Goal: Task Accomplishment & Management: Manage account settings

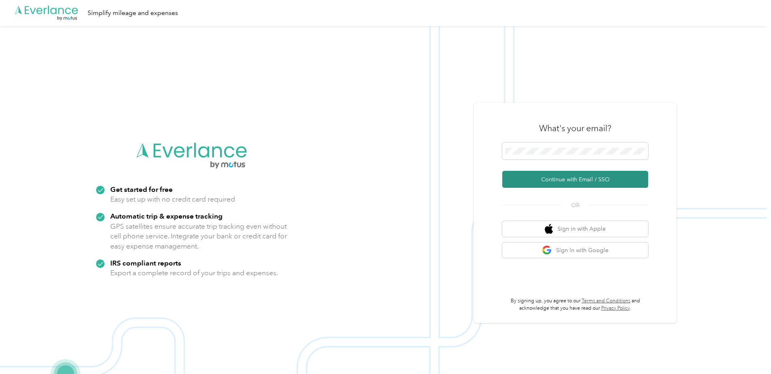
click at [565, 181] on button "Continue with Email / SSO" at bounding box center [575, 179] width 146 height 17
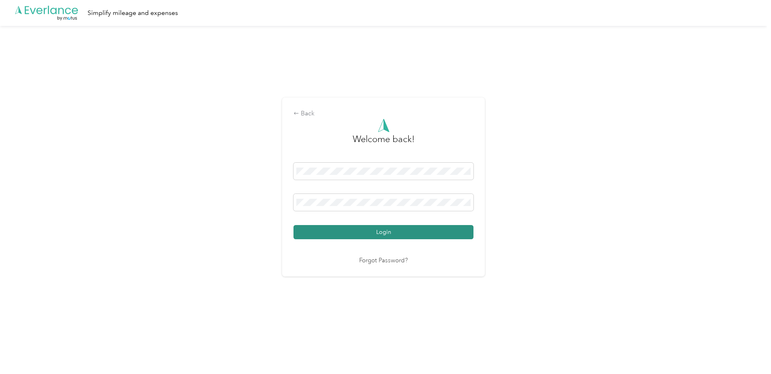
click at [402, 225] on button "Login" at bounding box center [383, 232] width 180 height 14
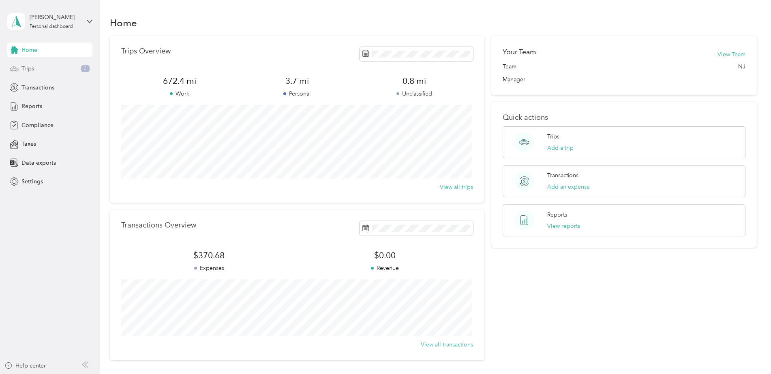
click at [38, 66] on div "Trips 2" at bounding box center [49, 69] width 85 height 15
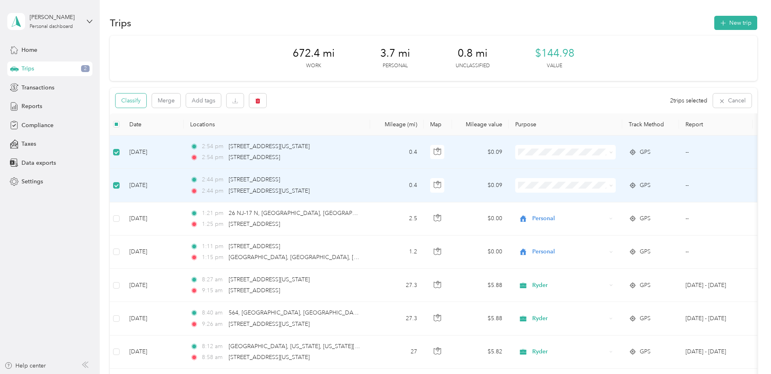
click at [122, 99] on button "Classify" at bounding box center [130, 101] width 31 height 14
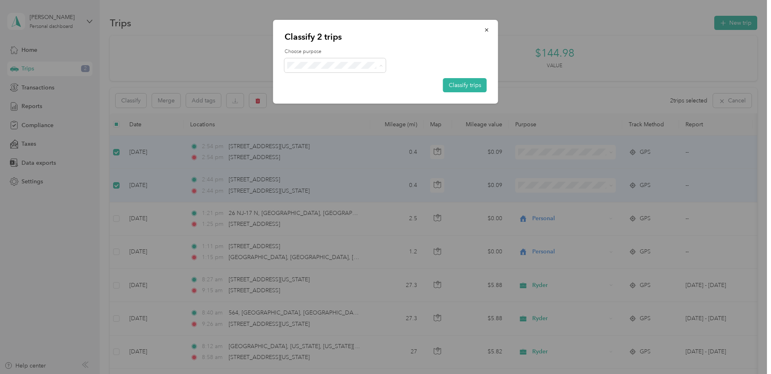
click at [343, 92] on span "Personal" at bounding box center [341, 94] width 75 height 9
click at [464, 84] on button "Classify trips" at bounding box center [465, 85] width 44 height 14
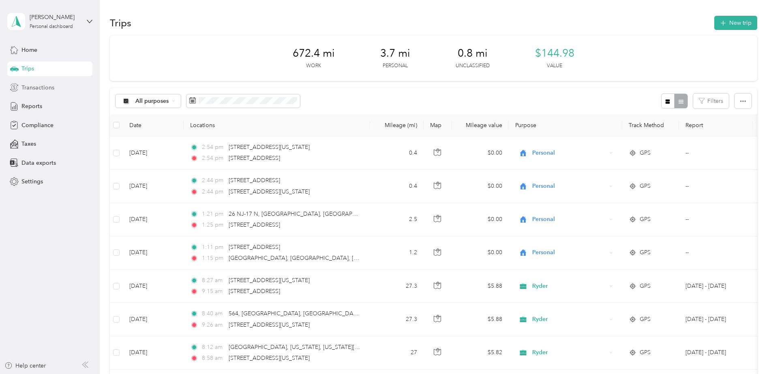
click at [53, 86] on span "Transactions" at bounding box center [37, 87] width 33 height 9
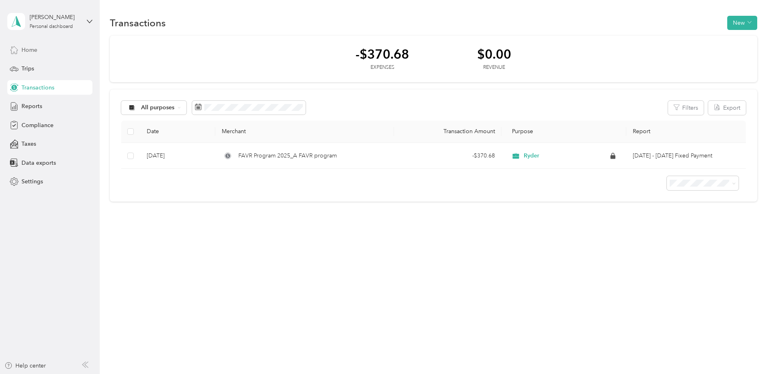
click at [47, 51] on div "Home" at bounding box center [49, 50] width 85 height 15
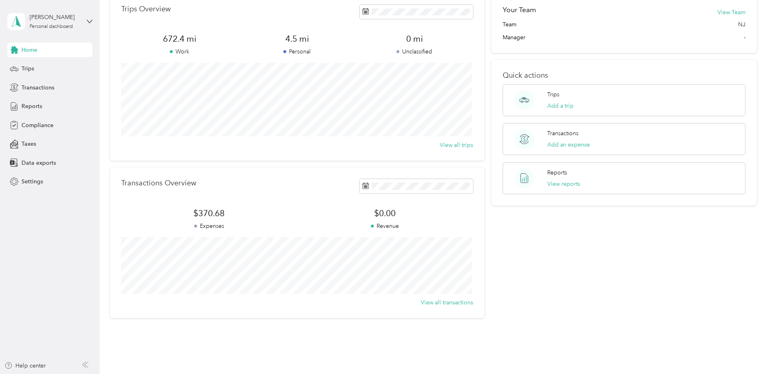
scroll to position [70, 0]
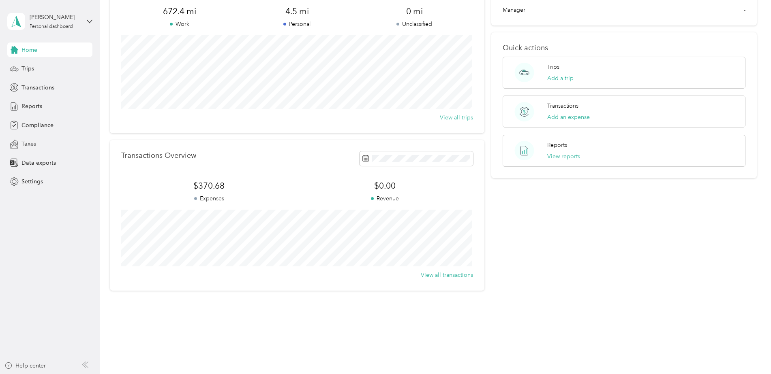
click at [31, 141] on span "Taxes" at bounding box center [28, 144] width 15 height 9
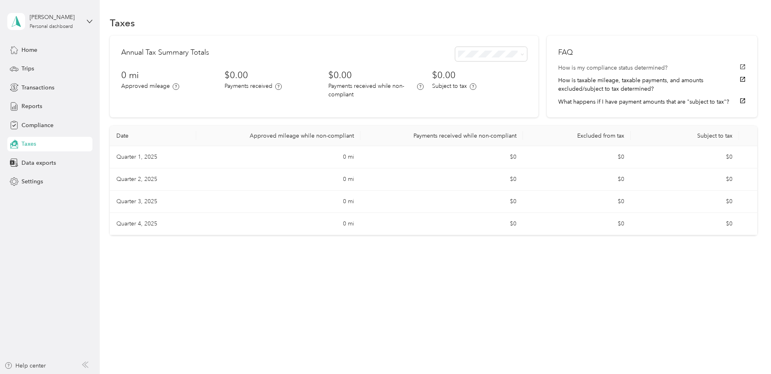
click at [640, 66] on button "How is my compliance status determined?" at bounding box center [651, 68] width 187 height 9
